Goal: Information Seeking & Learning: Learn about a topic

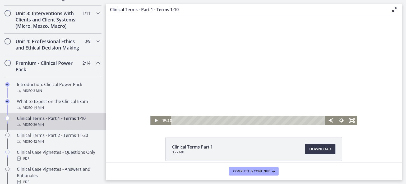
scroll to position [201, 0]
click at [95, 66] on icon "Chapters" at bounding box center [98, 63] width 6 height 6
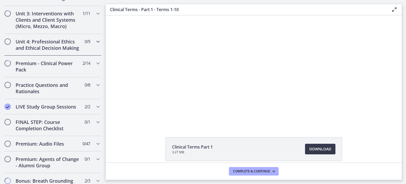
click at [95, 41] on icon "Chapters" at bounding box center [98, 41] width 6 height 6
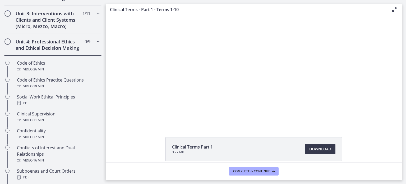
click at [95, 41] on icon "Chapters" at bounding box center [98, 41] width 6 height 6
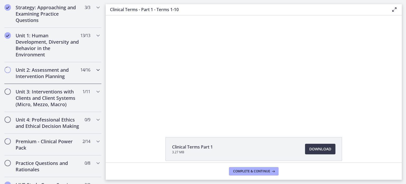
click at [95, 69] on icon "Chapters" at bounding box center [98, 70] width 6 height 6
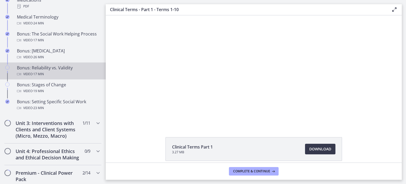
scroll to position [430, 0]
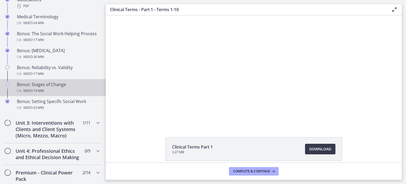
click at [66, 93] on div "Bonus: Stages of Change Video · 19 min" at bounding box center [58, 87] width 82 height 13
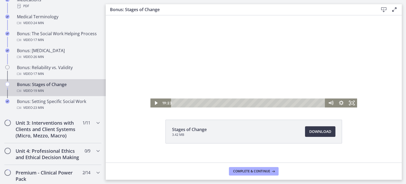
scroll to position [30, 0]
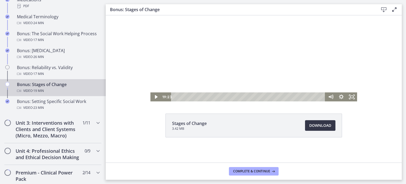
click at [319, 127] on span "Download Opens in a new window" at bounding box center [320, 125] width 22 height 6
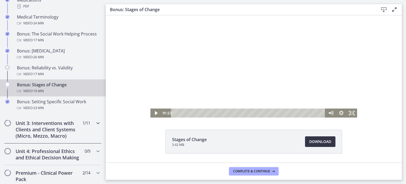
scroll to position [429, 0]
click at [95, 126] on icon "Chapters" at bounding box center [98, 123] width 6 height 6
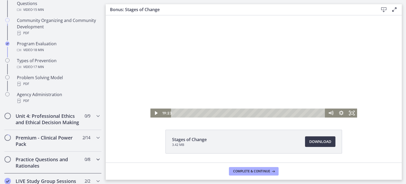
scroll to position [330, 0]
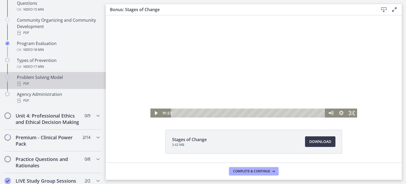
click at [40, 80] on div "Problem Solving Model PDF" at bounding box center [58, 80] width 82 height 13
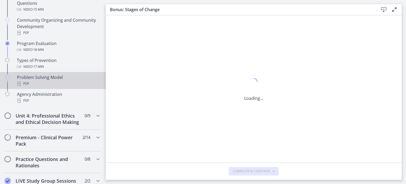
scroll to position [0, 0]
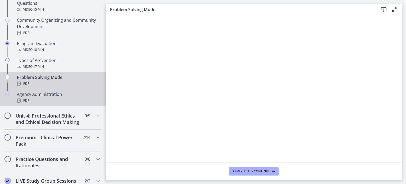
click at [56, 97] on div "PDF" at bounding box center [58, 100] width 82 height 6
